Goal: Task Accomplishment & Management: Manage account settings

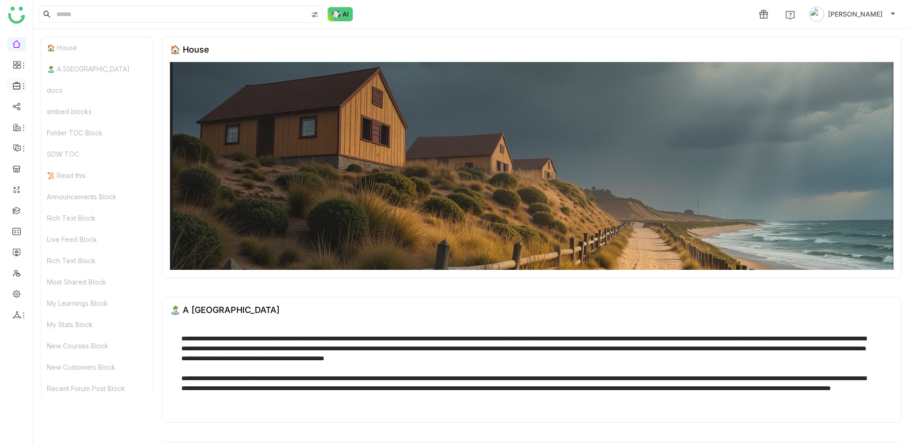
click at [20, 88] on icon at bounding box center [24, 86] width 8 height 8
click at [62, 141] on link "Library" at bounding box center [66, 140] width 62 height 7
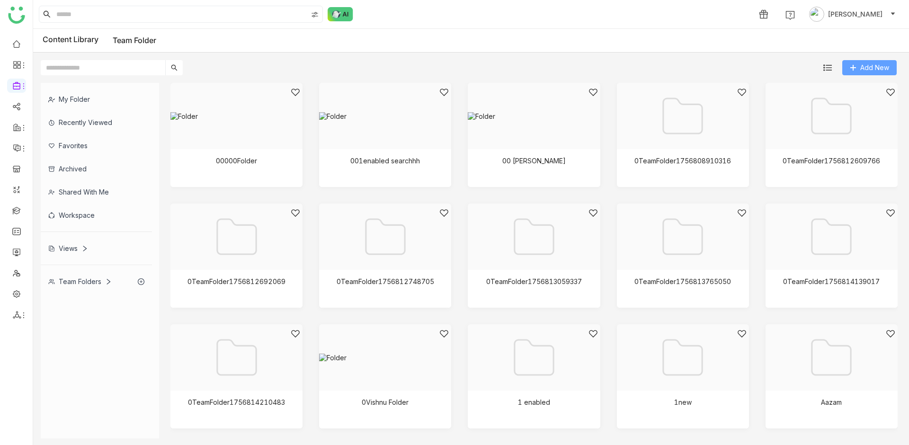
click at [866, 73] on button "Add New" at bounding box center [869, 67] width 54 height 15
click at [863, 71] on span "Add New" at bounding box center [874, 67] width 29 height 10
click at [862, 92] on span "Folder" at bounding box center [872, 87] width 20 height 10
click at [140, 70] on input "text" at bounding box center [103, 67] width 124 height 15
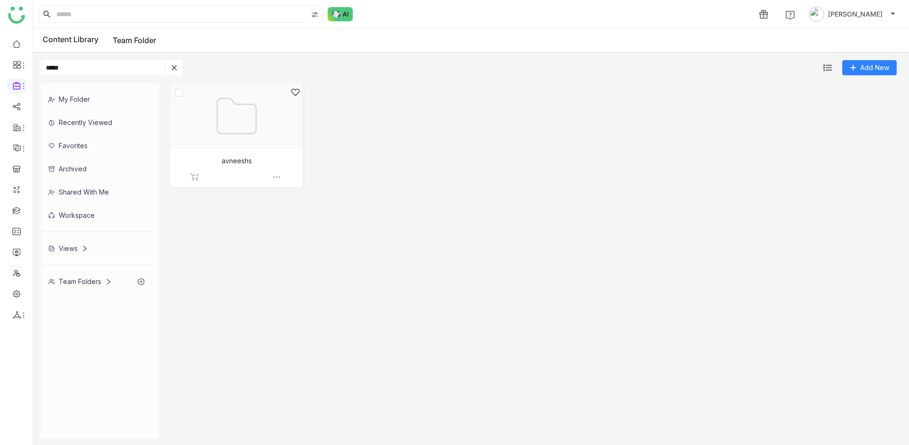
type input "*****"
click at [200, 149] on div at bounding box center [233, 128] width 116 height 80
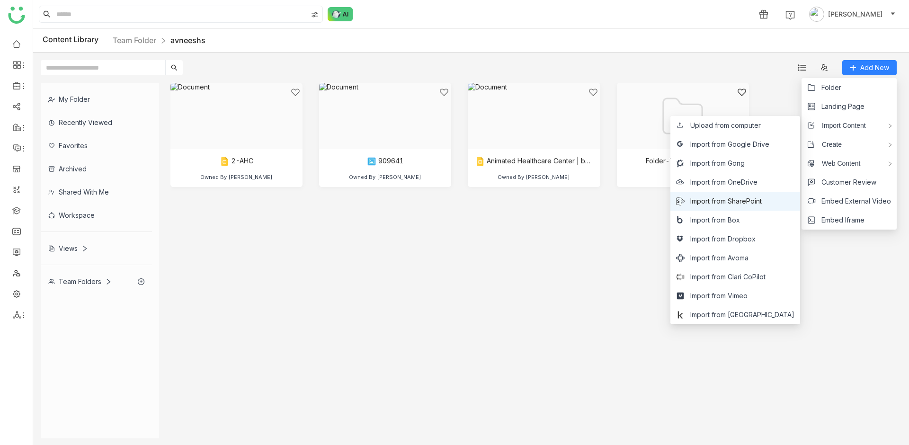
click at [762, 202] on span "Import from SharePoint" at bounding box center [725, 201] width 71 height 10
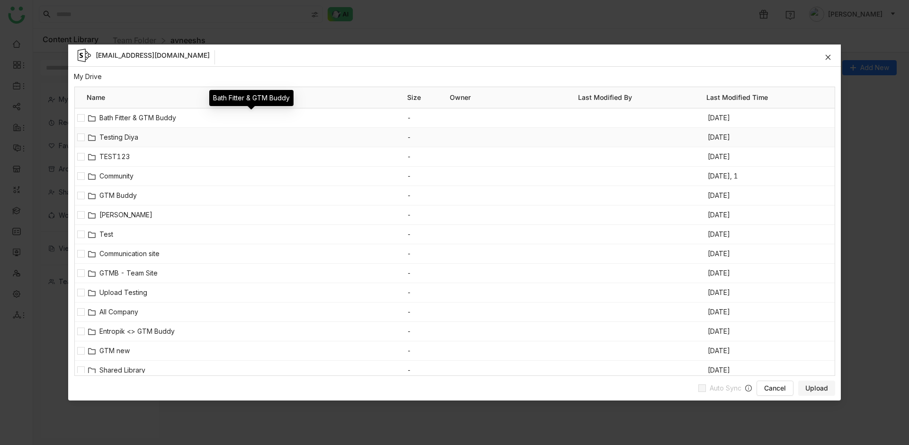
click at [120, 134] on span "Testing Diya" at bounding box center [253, 137] width 308 height 10
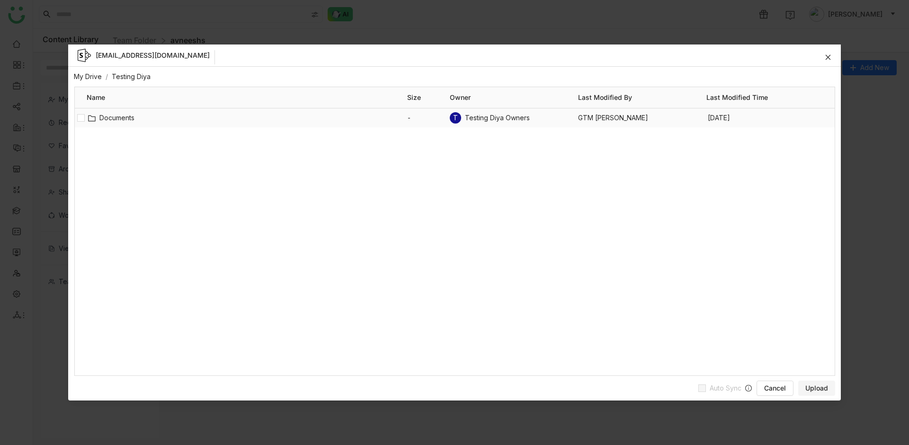
click at [100, 115] on span "Documents" at bounding box center [253, 118] width 308 height 10
click at [130, 113] on span "Test the Folder" at bounding box center [253, 118] width 308 height 10
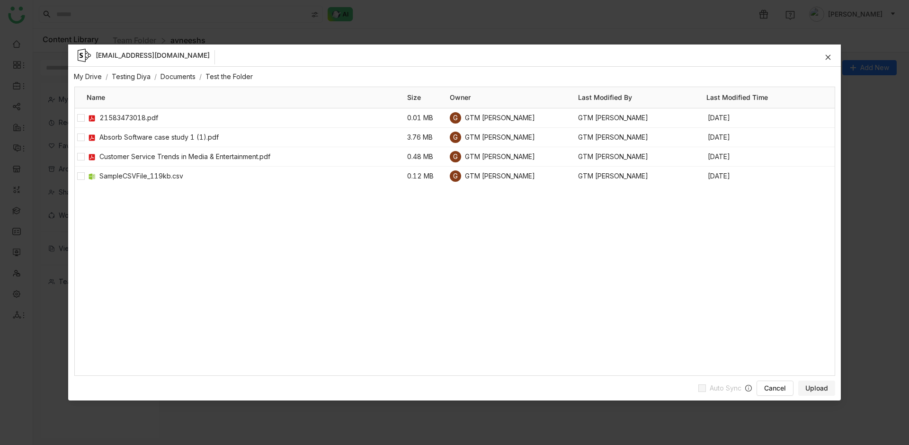
click at [137, 72] on link "Testing Diya" at bounding box center [131, 76] width 39 height 8
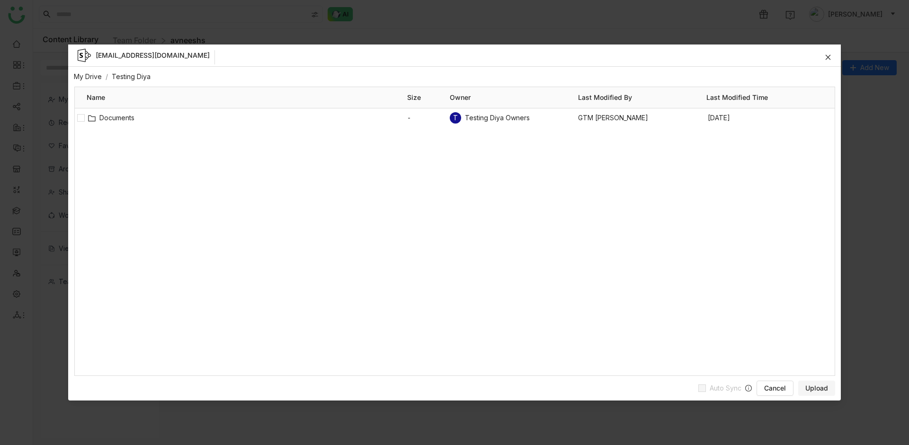
click at [89, 79] on link "My Drive" at bounding box center [88, 76] width 28 height 8
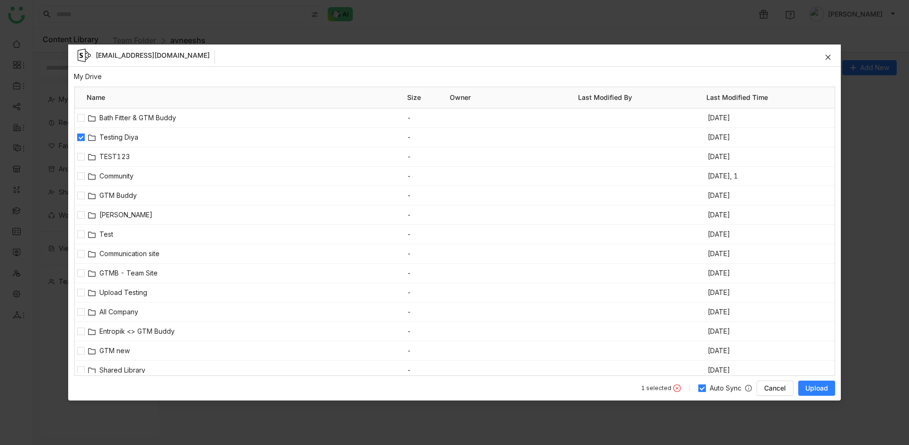
click at [831, 391] on button "Upload" at bounding box center [816, 388] width 37 height 15
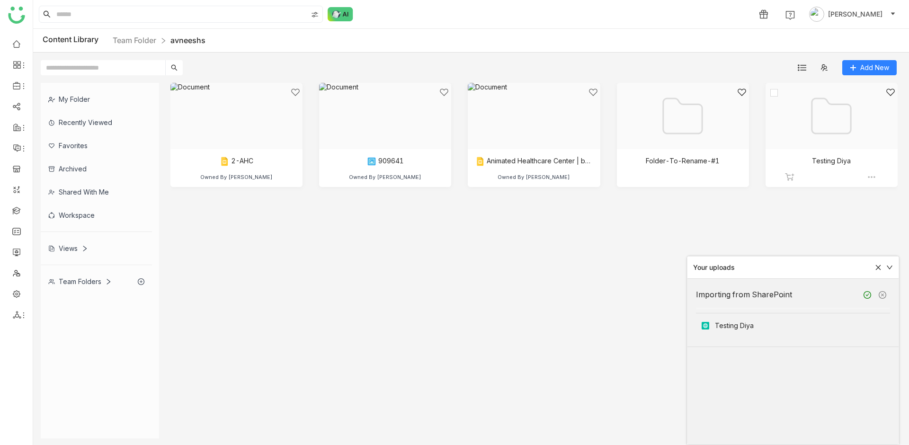
click at [823, 126] on div at bounding box center [828, 128] width 116 height 80
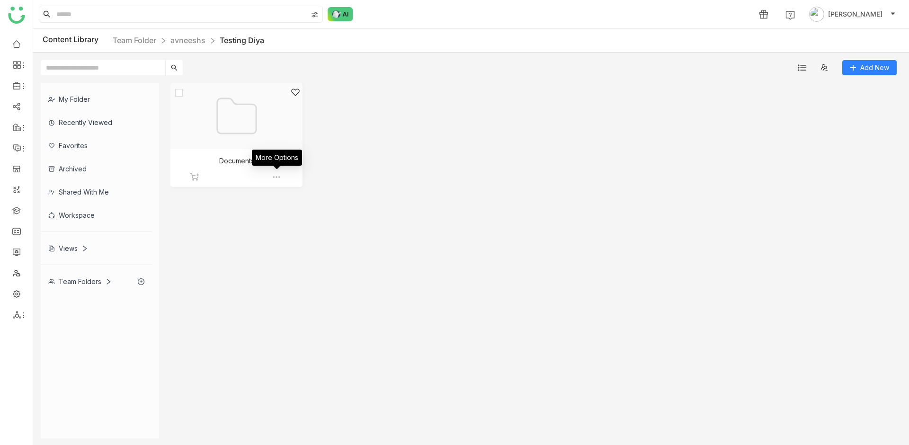
click at [258, 141] on div at bounding box center [233, 128] width 116 height 80
click at [233, 145] on div at bounding box center [233, 128] width 116 height 80
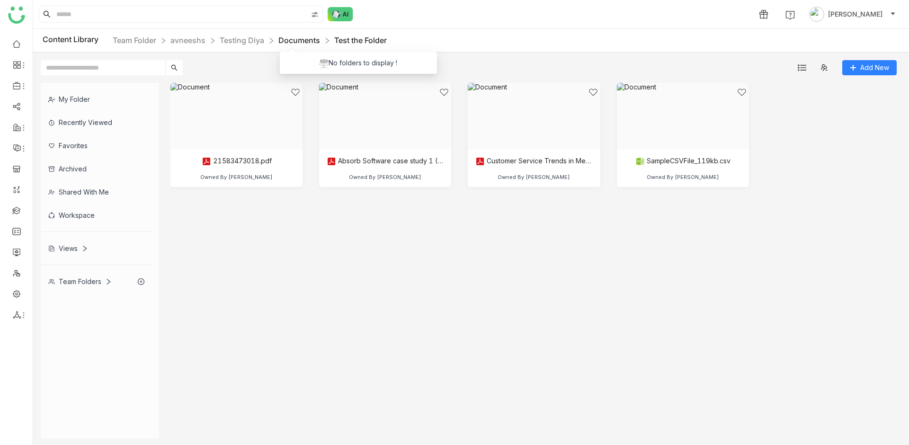
click at [308, 41] on link "Documents" at bounding box center [299, 39] width 42 height 9
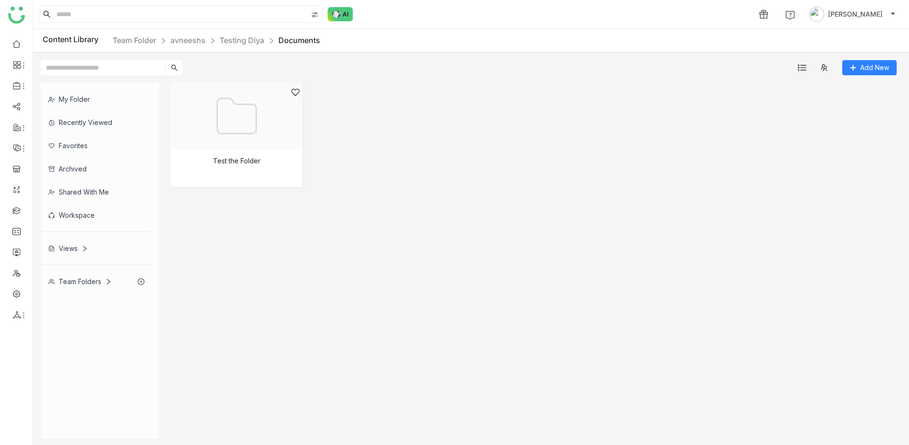
click at [229, 32] on div "Content Library Team Folder avneeshs Testing Diya Documents" at bounding box center [471, 41] width 876 height 24
click at [230, 35] on link "Testing Diya" at bounding box center [242, 39] width 44 height 9
click at [205, 44] on link "avneeshs" at bounding box center [187, 39] width 35 height 9
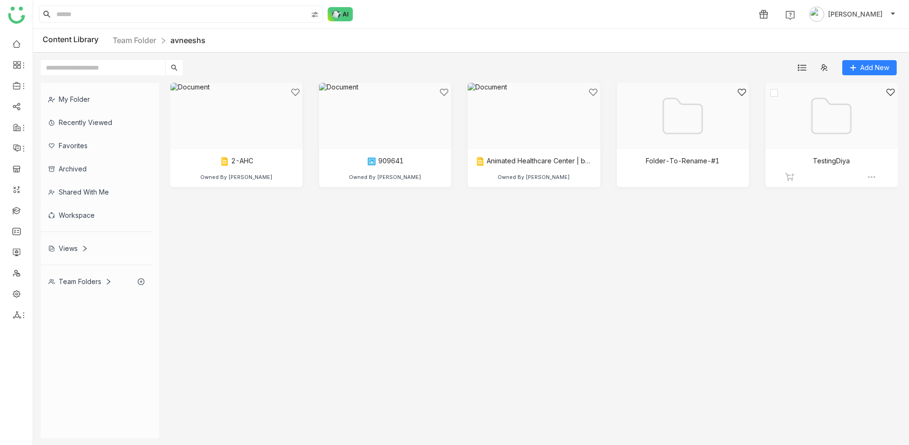
click at [872, 177] on img at bounding box center [871, 176] width 9 height 9
click at [835, 166] on span "Disable Auto Sync" at bounding box center [837, 166] width 57 height 10
click at [820, 133] on div at bounding box center [828, 128] width 116 height 80
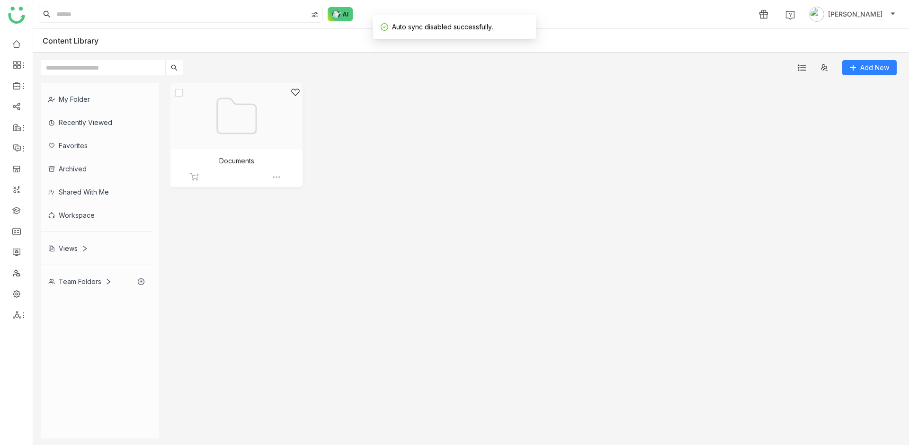
click at [268, 143] on div at bounding box center [233, 128] width 116 height 80
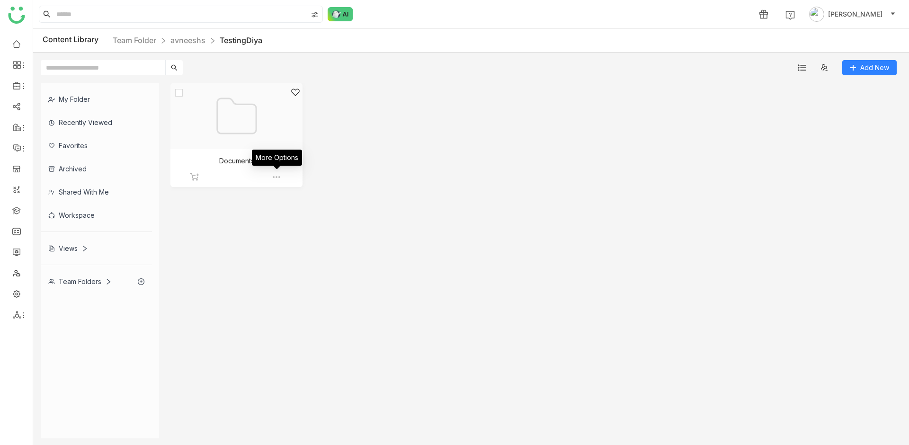
click at [278, 177] on img at bounding box center [276, 176] width 9 height 9
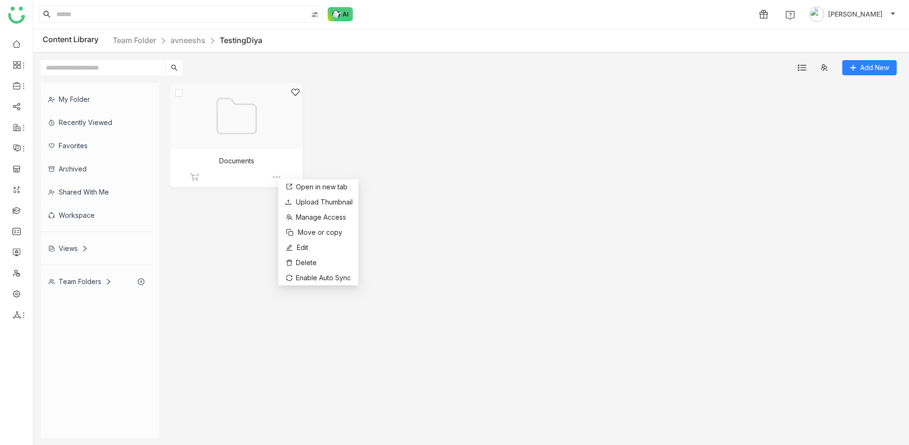
click at [251, 128] on div at bounding box center [233, 128] width 116 height 80
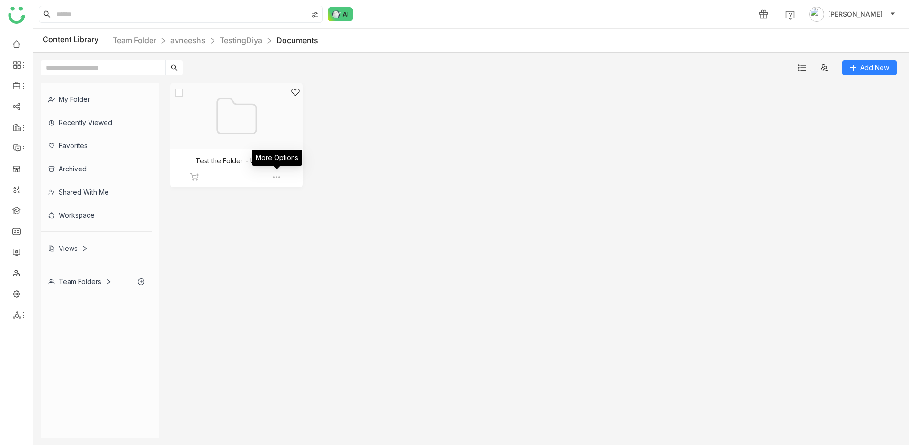
click at [278, 177] on img at bounding box center [276, 176] width 9 height 9
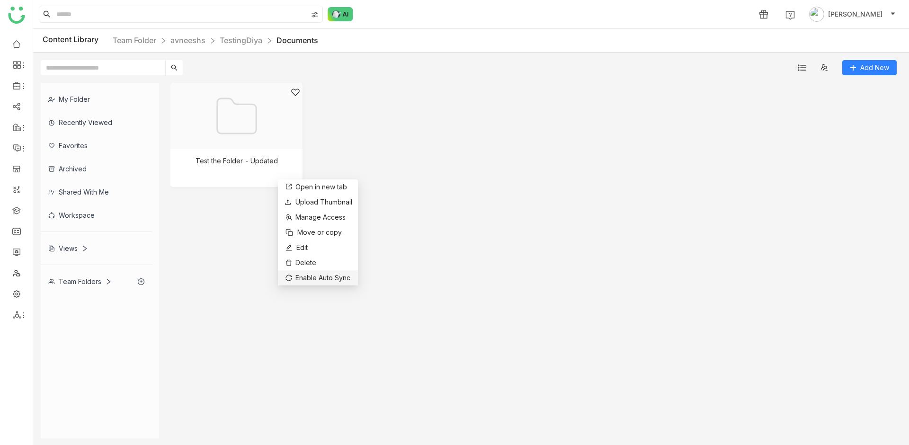
click at [306, 273] on span "Enable Auto Sync" at bounding box center [322, 278] width 55 height 10
click at [230, 162] on div at bounding box center [233, 128] width 116 height 80
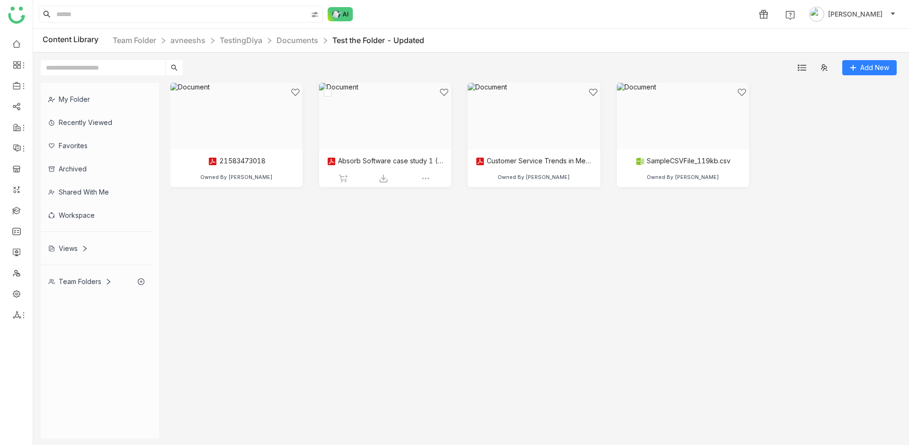
click at [407, 125] on div at bounding box center [382, 128] width 116 height 80
click at [392, 134] on div at bounding box center [382, 128] width 116 height 80
click at [532, 129] on div at bounding box center [530, 128] width 116 height 80
